Goal: Task Accomplishment & Management: Manage account settings

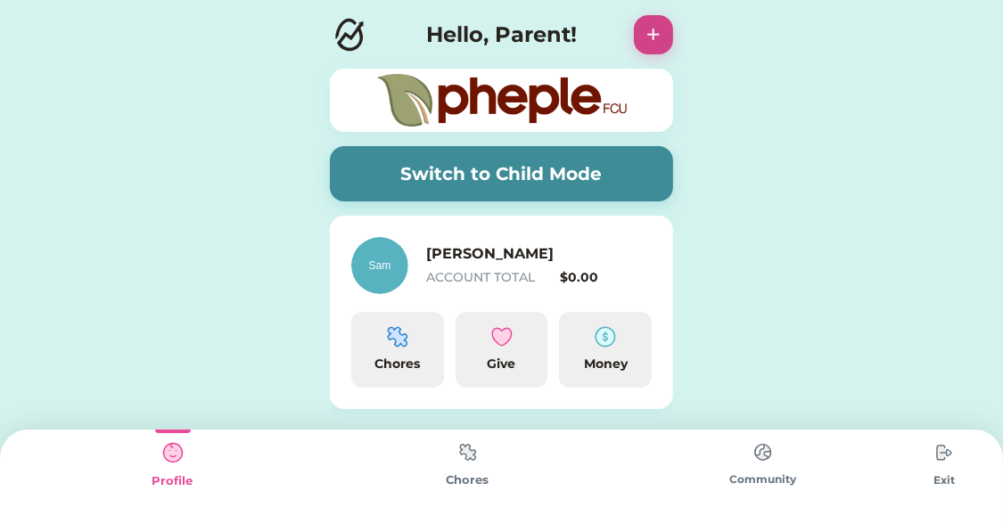
click at [661, 44] on button "+" at bounding box center [653, 34] width 39 height 39
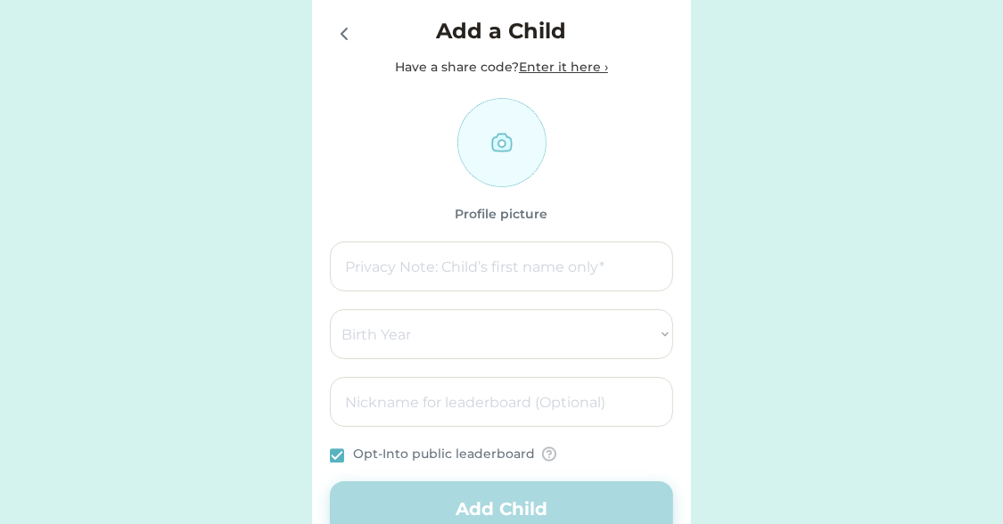
click at [347, 35] on icon at bounding box center [343, 33] width 21 height 21
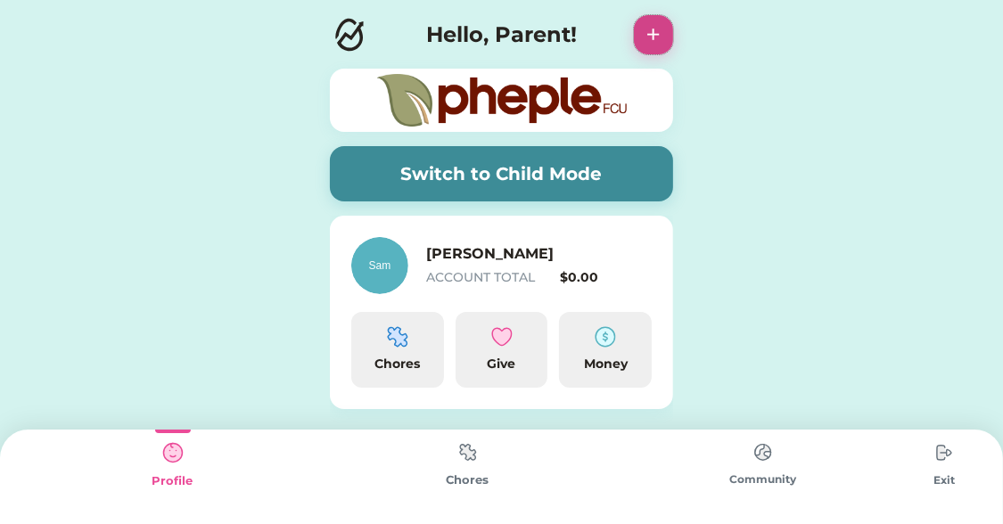
click at [646, 23] on button "+" at bounding box center [653, 34] width 39 height 39
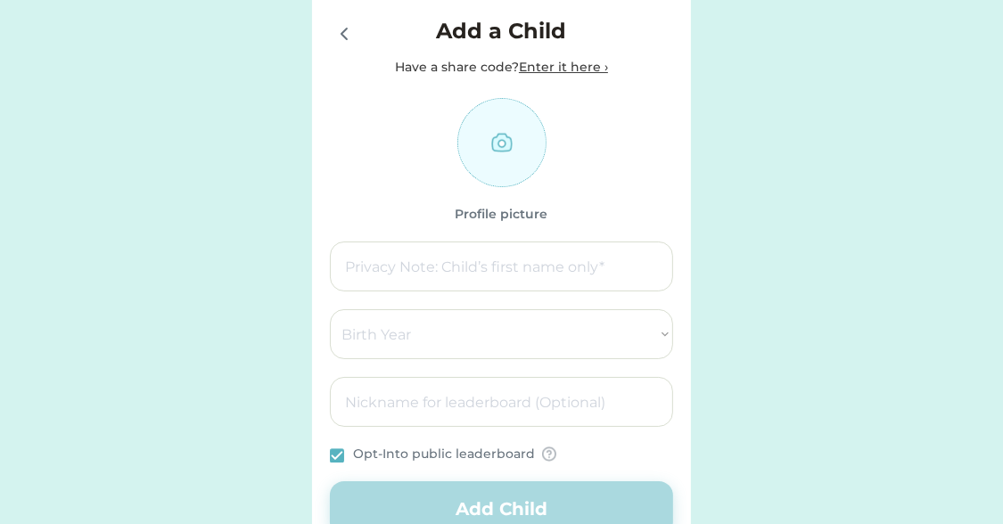
click at [345, 40] on icon at bounding box center [343, 33] width 21 height 21
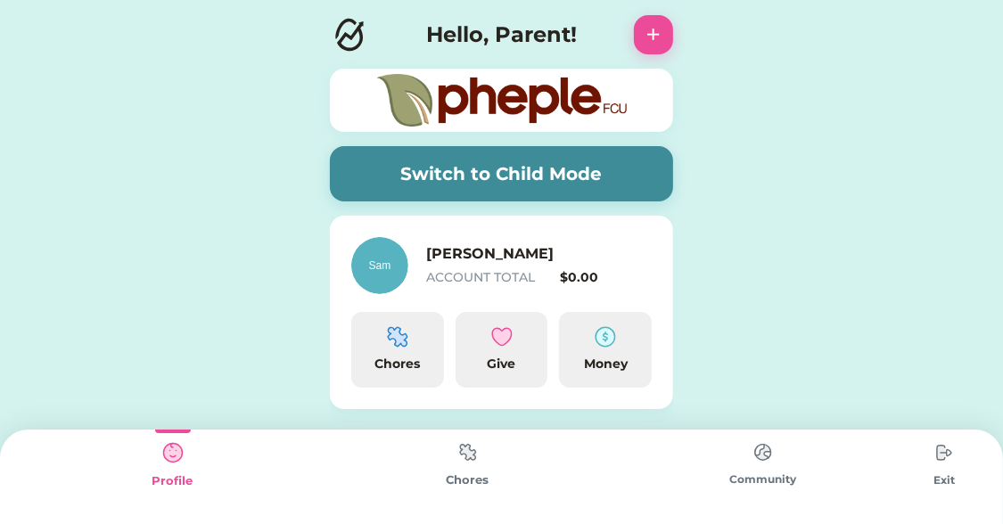
click at [934, 477] on div "Exit" at bounding box center [944, 480] width 68 height 16
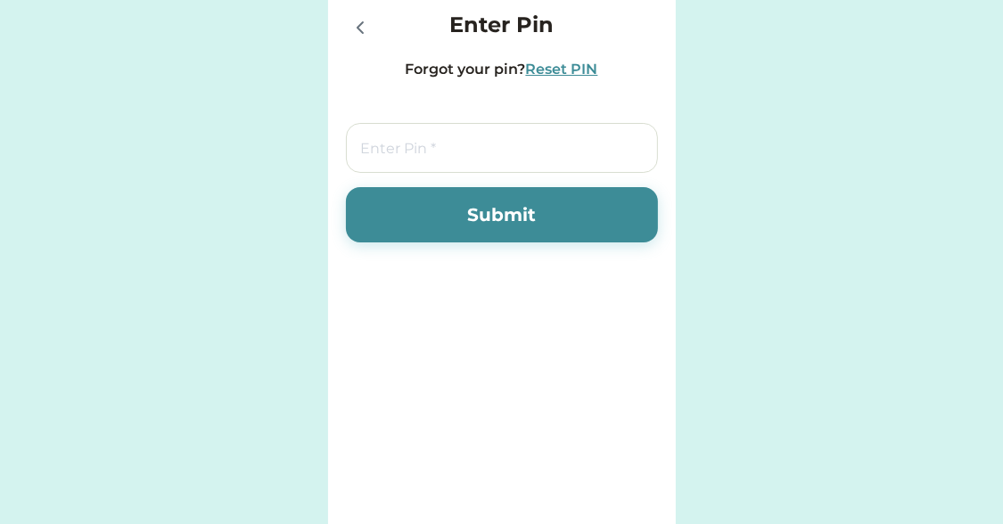
click at [359, 25] on icon at bounding box center [359, 27] width 5 height 11
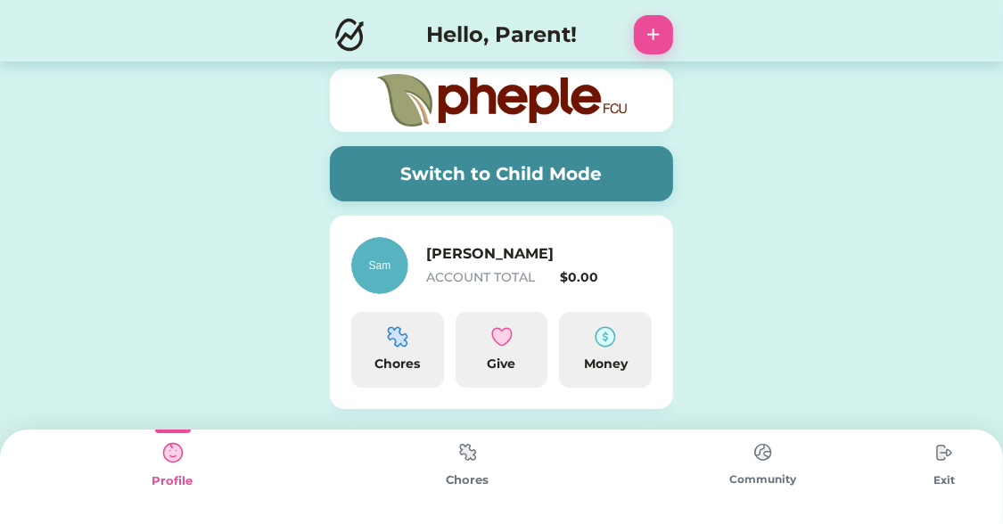
scroll to position [130, 0]
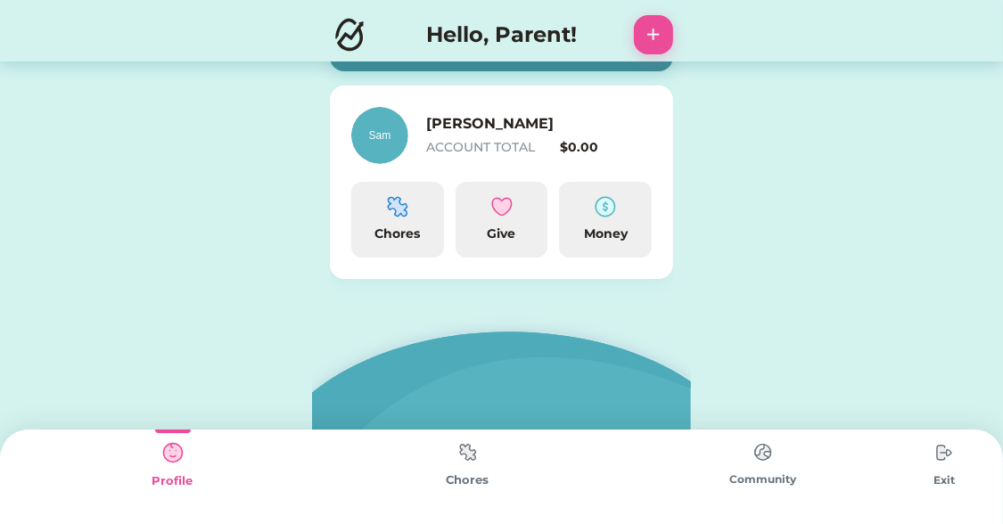
click at [336, 37] on img at bounding box center [349, 34] width 39 height 39
click at [472, 462] on img at bounding box center [468, 452] width 36 height 35
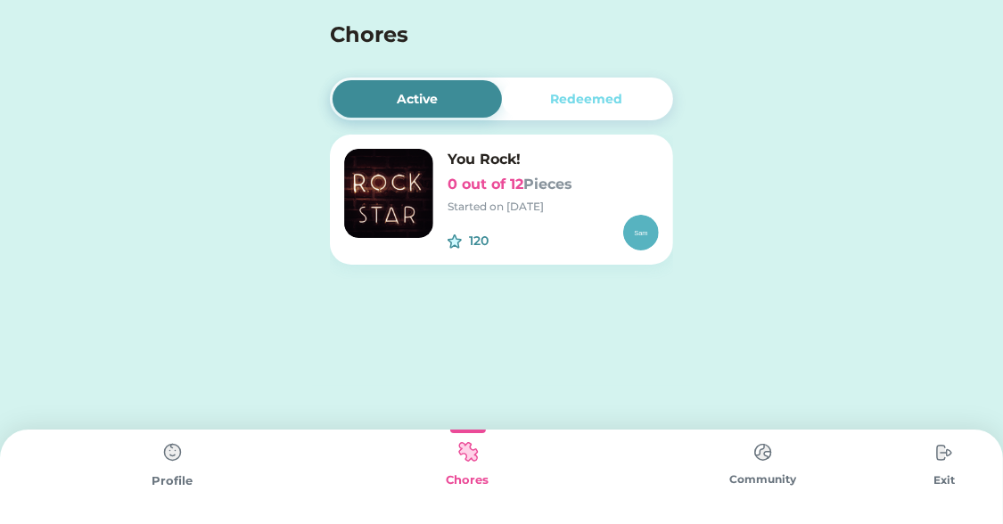
drag, startPoint x: 160, startPoint y: 474, endPoint x: 151, endPoint y: 476, distance: 10.0
click at [151, 476] on div "Profile" at bounding box center [172, 481] width 295 height 18
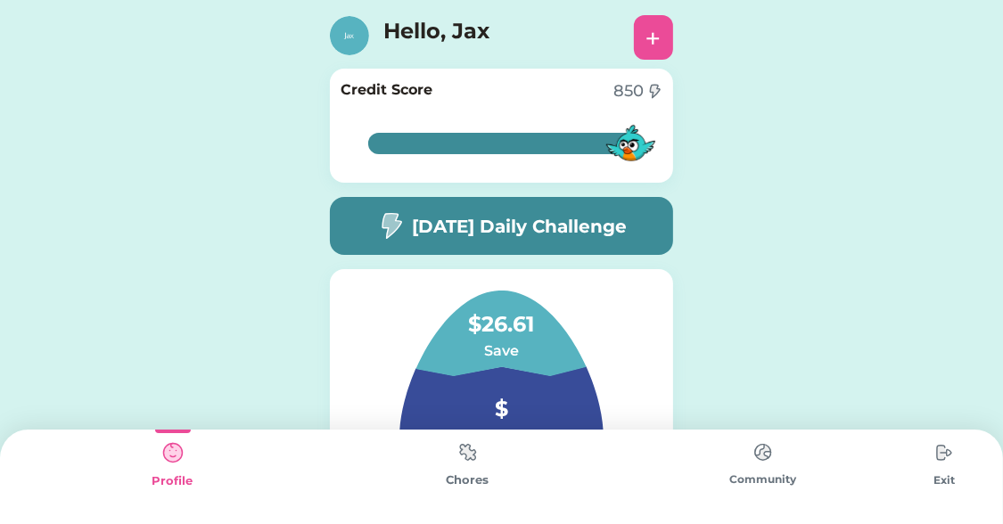
click at [934, 462] on img at bounding box center [944, 453] width 36 height 36
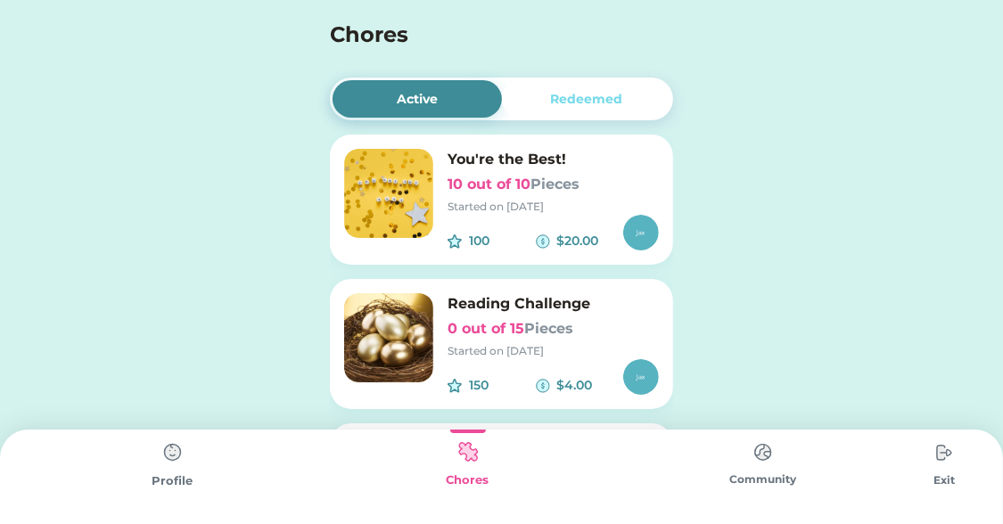
click at [174, 459] on img at bounding box center [173, 453] width 36 height 36
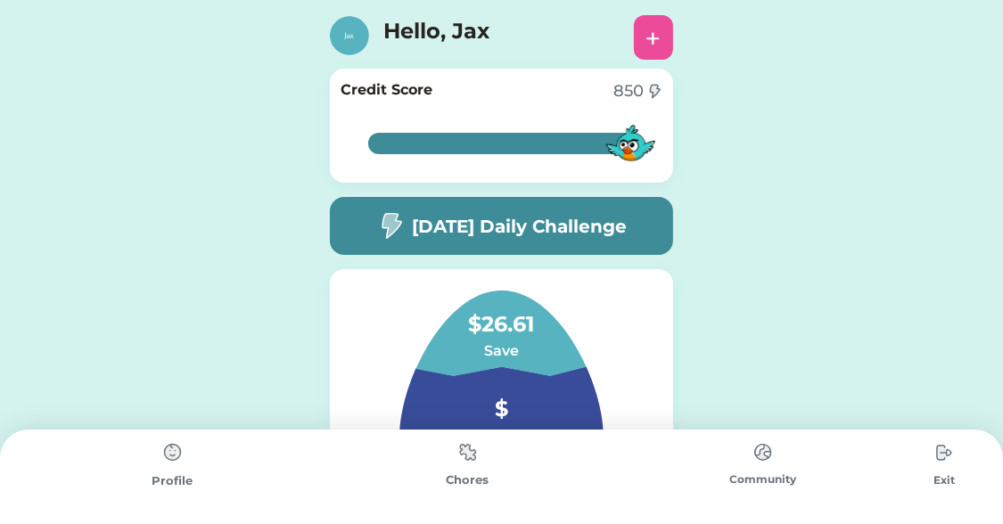
click at [939, 455] on img at bounding box center [944, 453] width 36 height 36
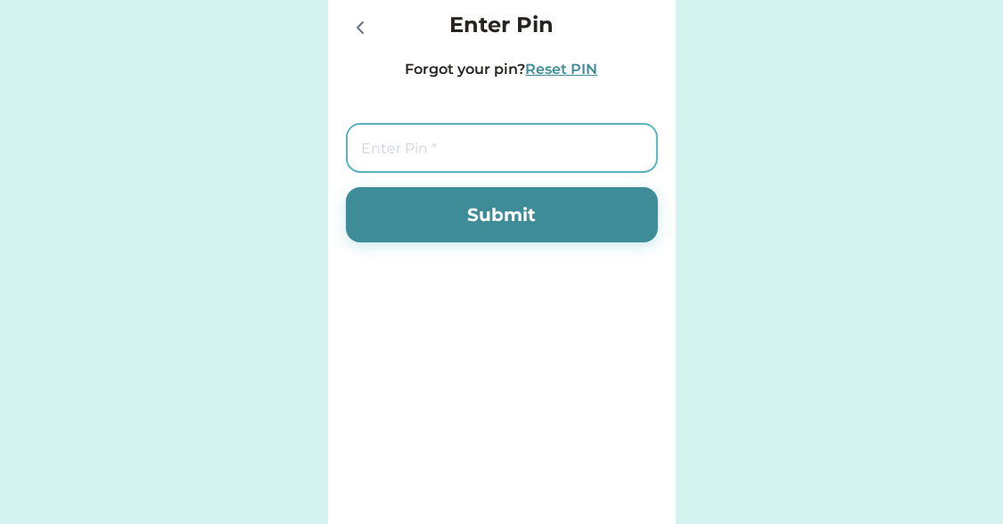
click at [449, 159] on input "input" at bounding box center [502, 148] width 312 height 50
type input "1"
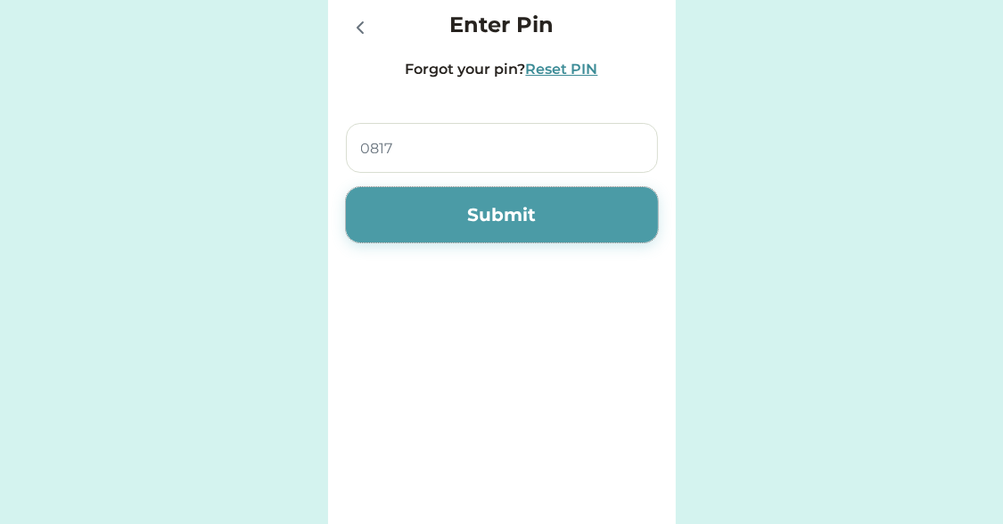
click at [455, 201] on button "Submit" at bounding box center [502, 214] width 312 height 55
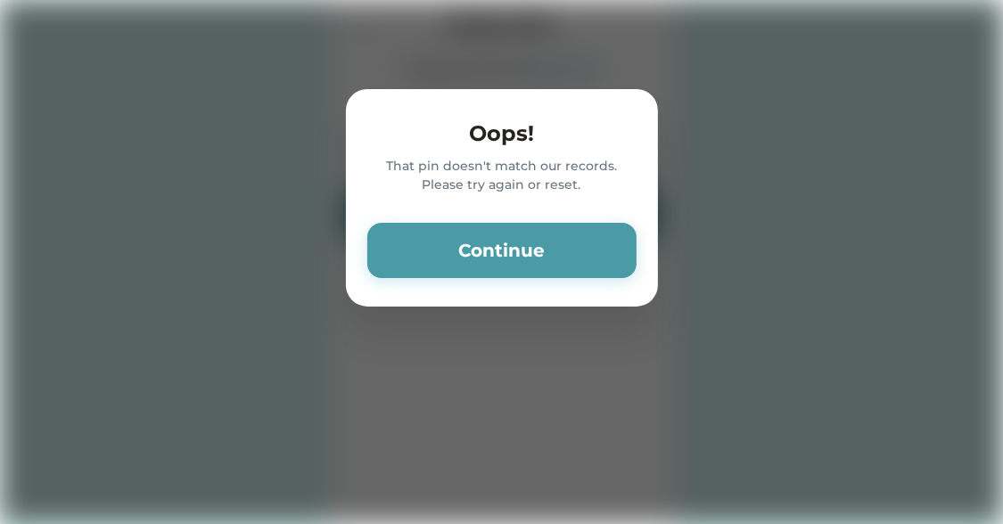
click at [476, 248] on button "Continue" at bounding box center [501, 250] width 269 height 55
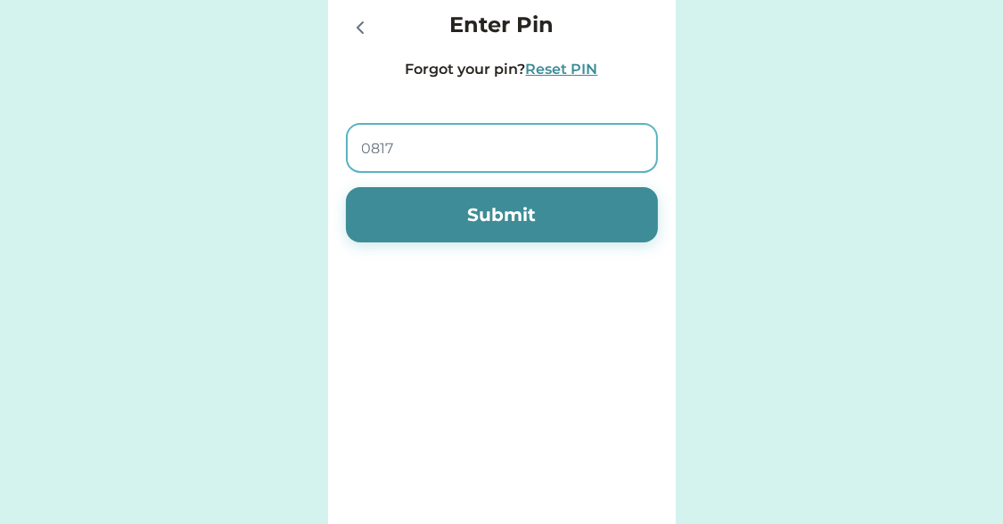
click at [456, 164] on input "input" at bounding box center [502, 148] width 312 height 50
type input "1717"
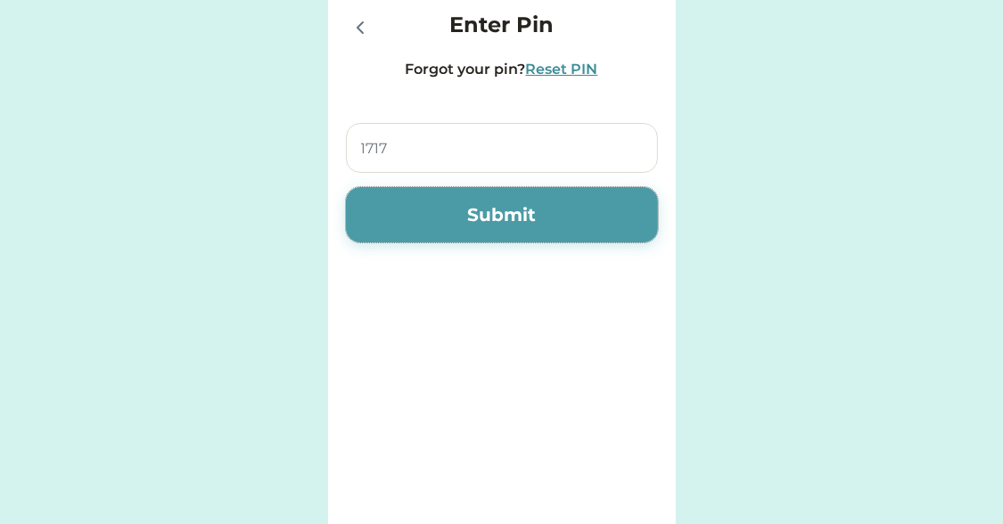
click at [465, 220] on button "Submit" at bounding box center [502, 214] width 312 height 55
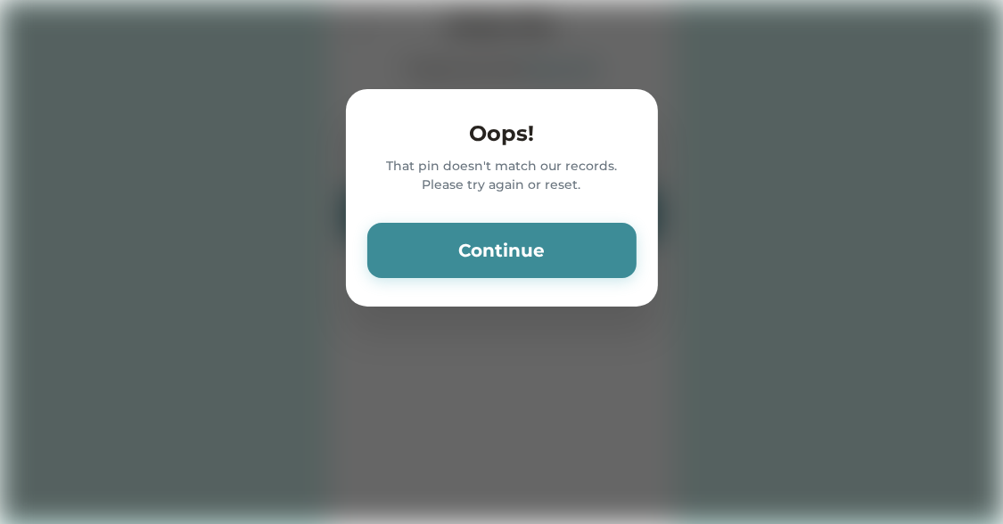
click at [488, 282] on div "Oops! That pin doesn't match our records. Please try again or reset. Continue" at bounding box center [502, 197] width 312 height 217
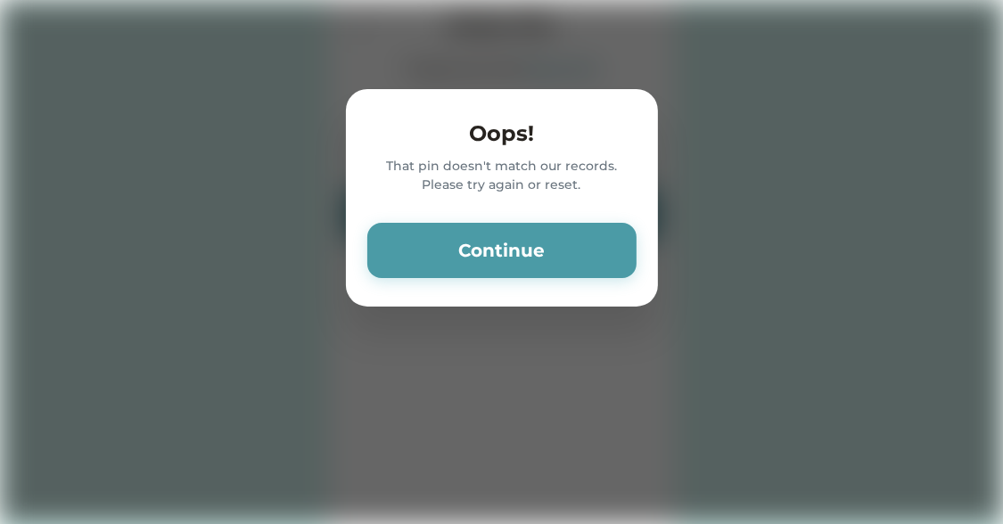
click at [488, 265] on button "Continue" at bounding box center [501, 250] width 269 height 55
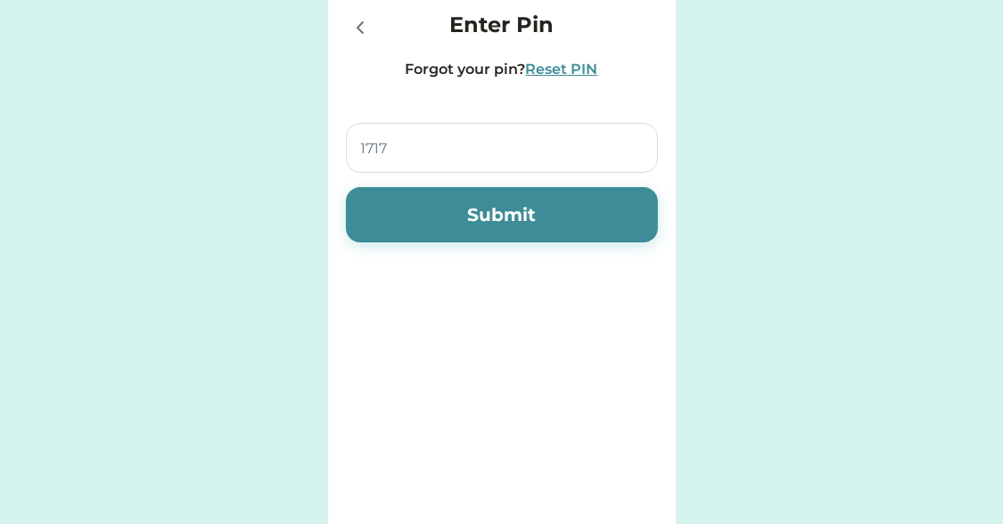
click at [547, 73] on div "Reset PIN" at bounding box center [562, 69] width 72 height 21
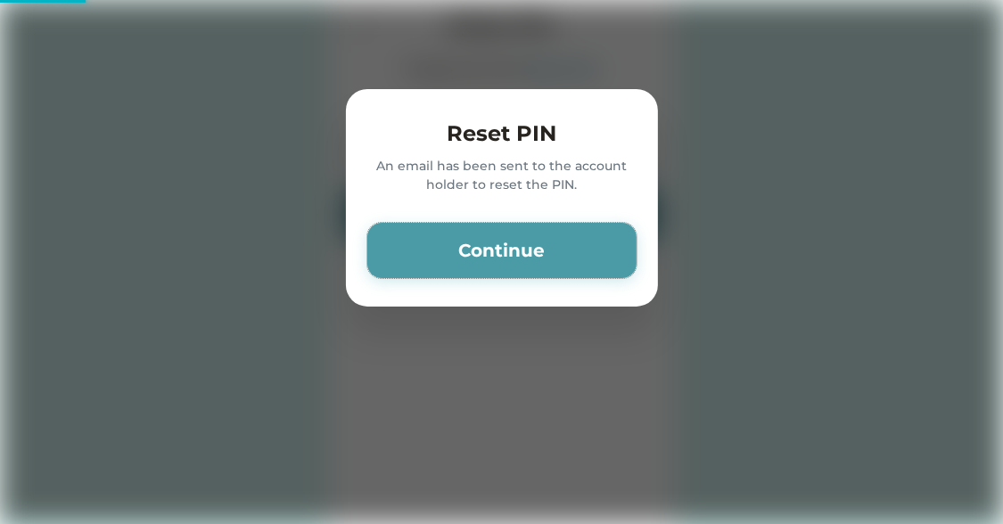
click at [497, 246] on button "Continue" at bounding box center [501, 250] width 269 height 55
